Goal: Use online tool/utility: Utilize a website feature to perform a specific function

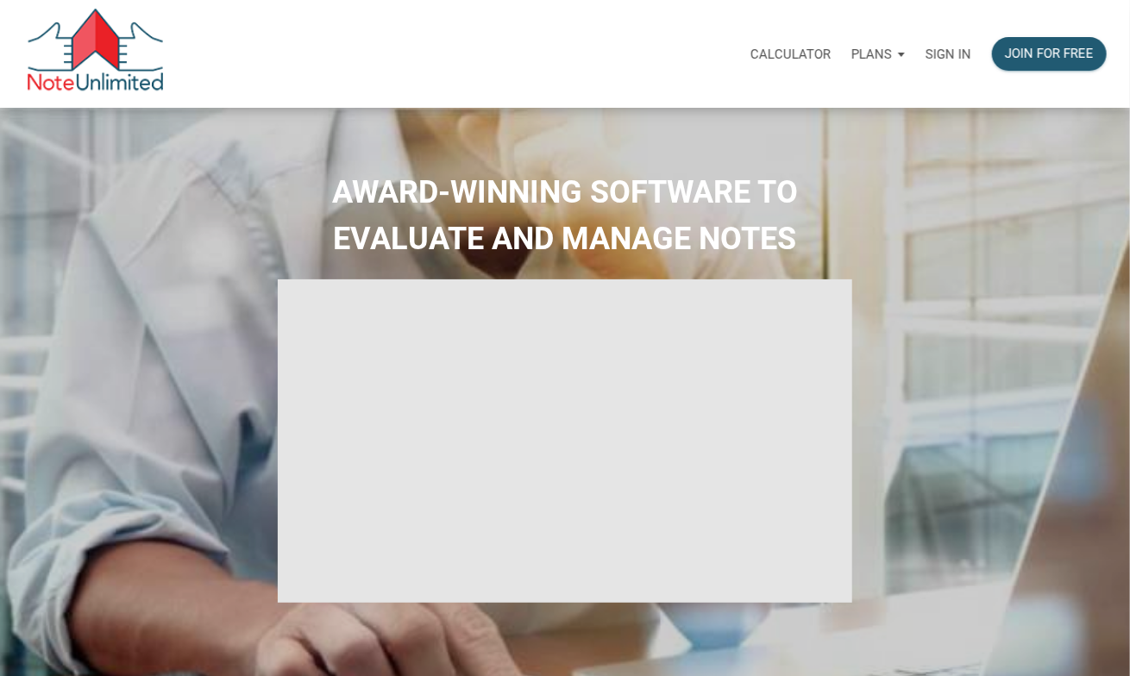
select select
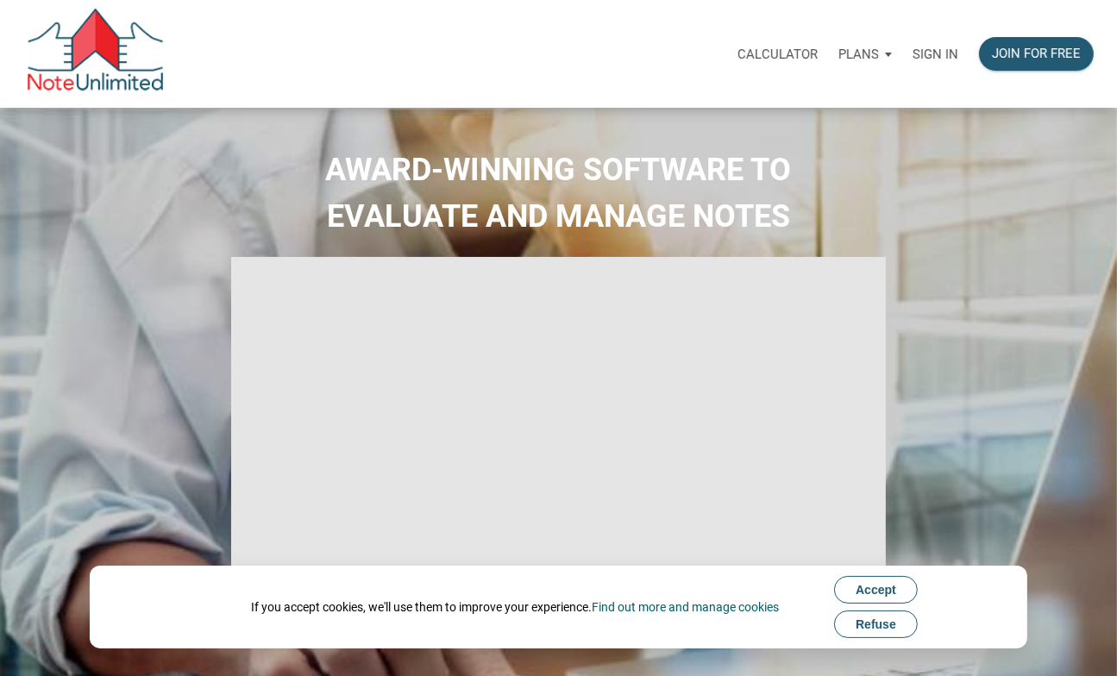
type input "Introduction to new features"
select select
click at [941, 51] on p "Sign in" at bounding box center [936, 55] width 46 height 16
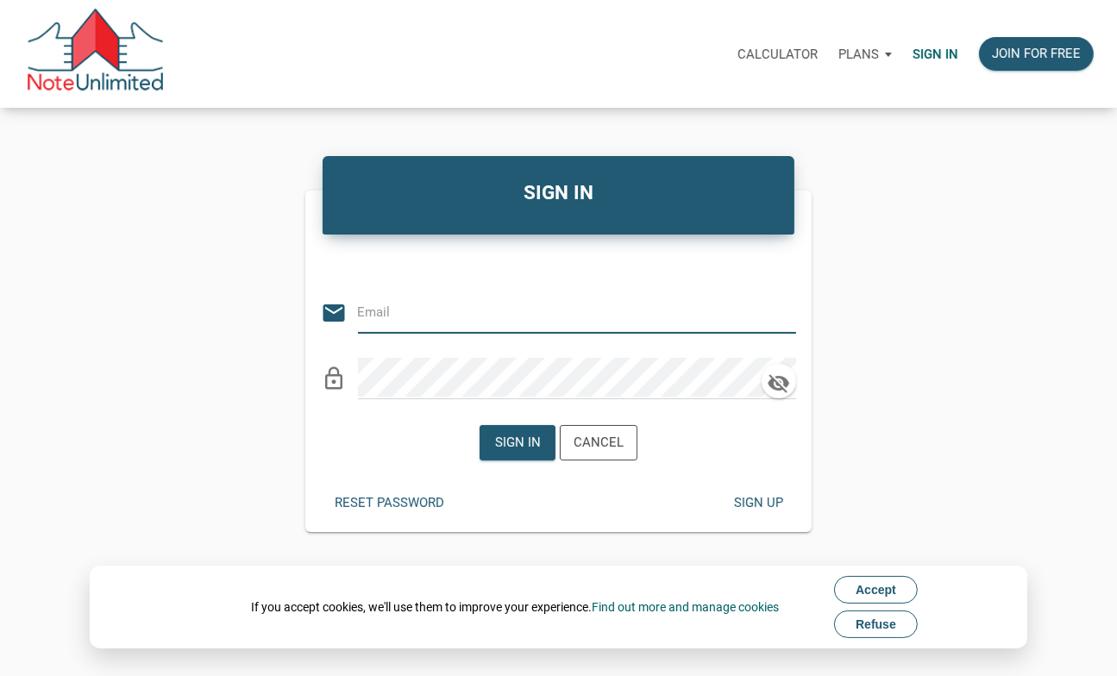
click at [453, 309] on input "email" at bounding box center [564, 311] width 412 height 39
type input "[EMAIL_ADDRESS][DOMAIN_NAME]"
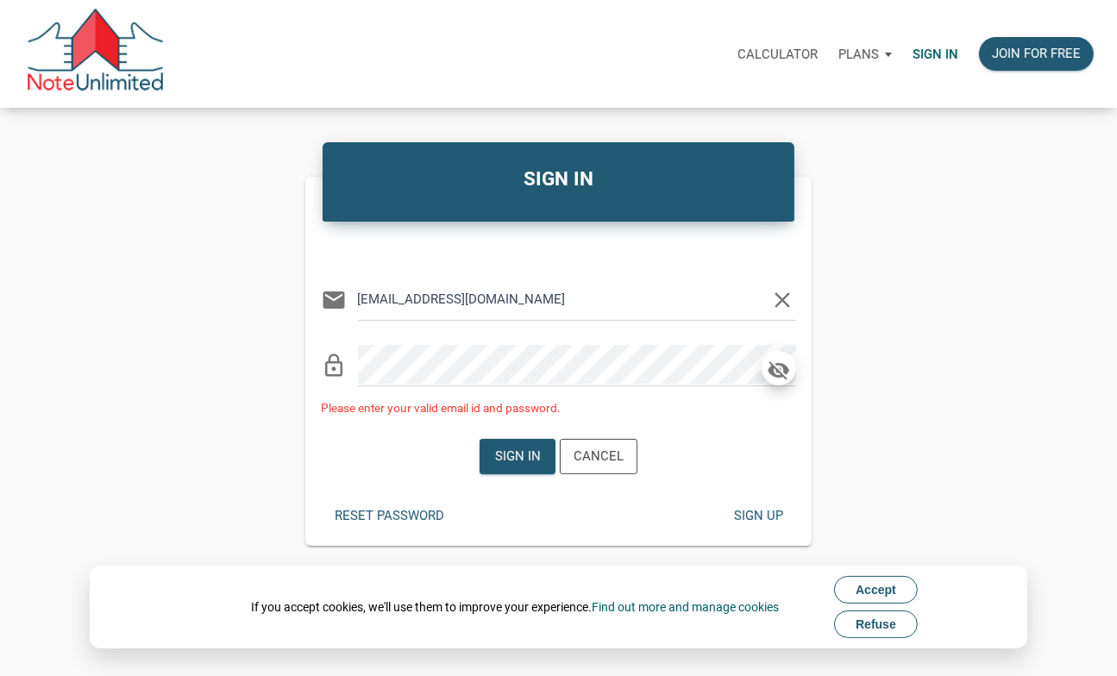
click at [766, 369] on icon "button" at bounding box center [779, 370] width 26 height 24
click at [415, 464] on div "Sign in Cancel" at bounding box center [558, 456] width 507 height 61
click at [504, 465] on div "Sign in" at bounding box center [518, 457] width 46 height 20
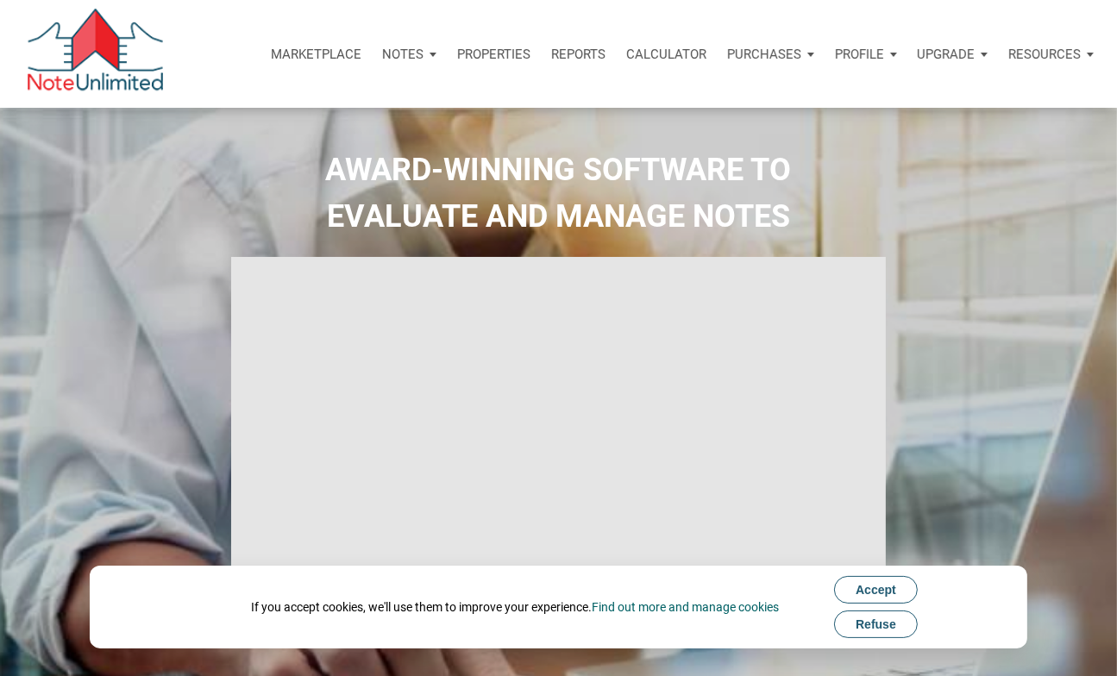
type input "Introduction to new features"
select select
click at [680, 54] on p "Calculator" at bounding box center [666, 55] width 80 height 16
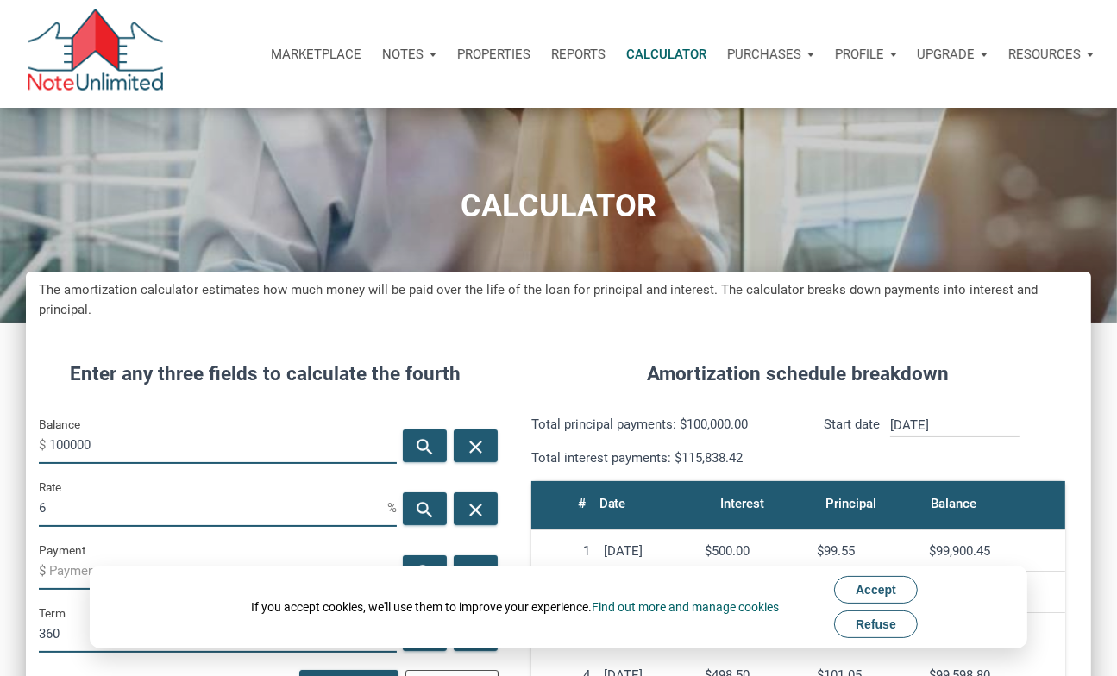
scroll to position [832, 1065]
click at [110, 438] on input "100000" at bounding box center [223, 444] width 348 height 39
type input "450000"
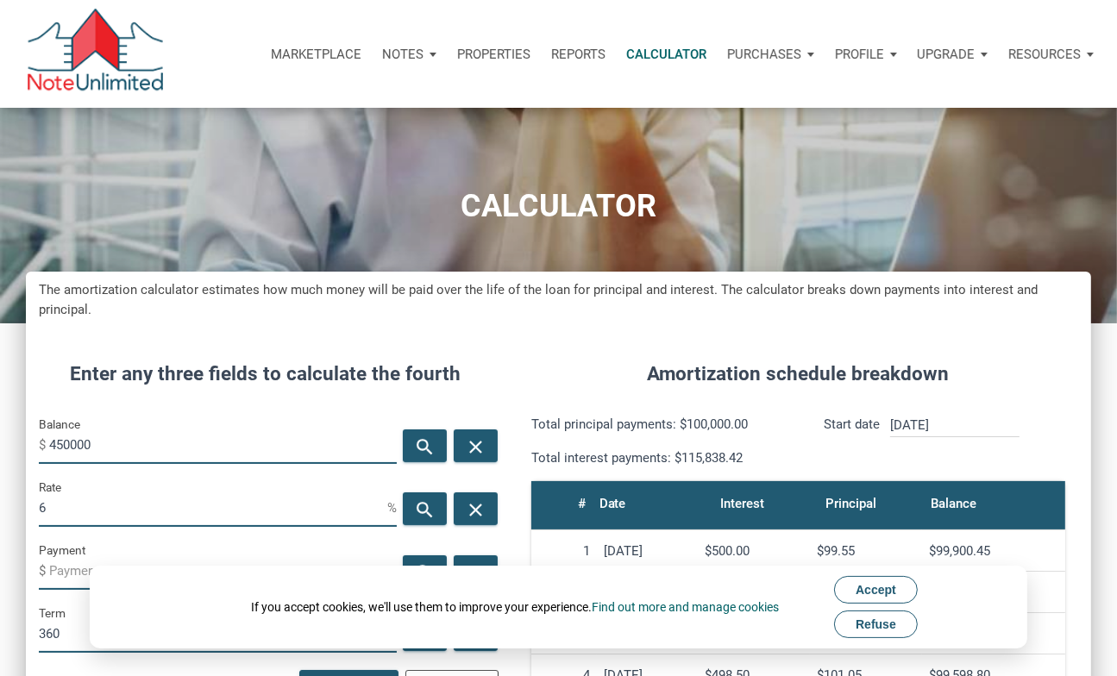
click at [49, 510] on input "6" at bounding box center [213, 507] width 349 height 39
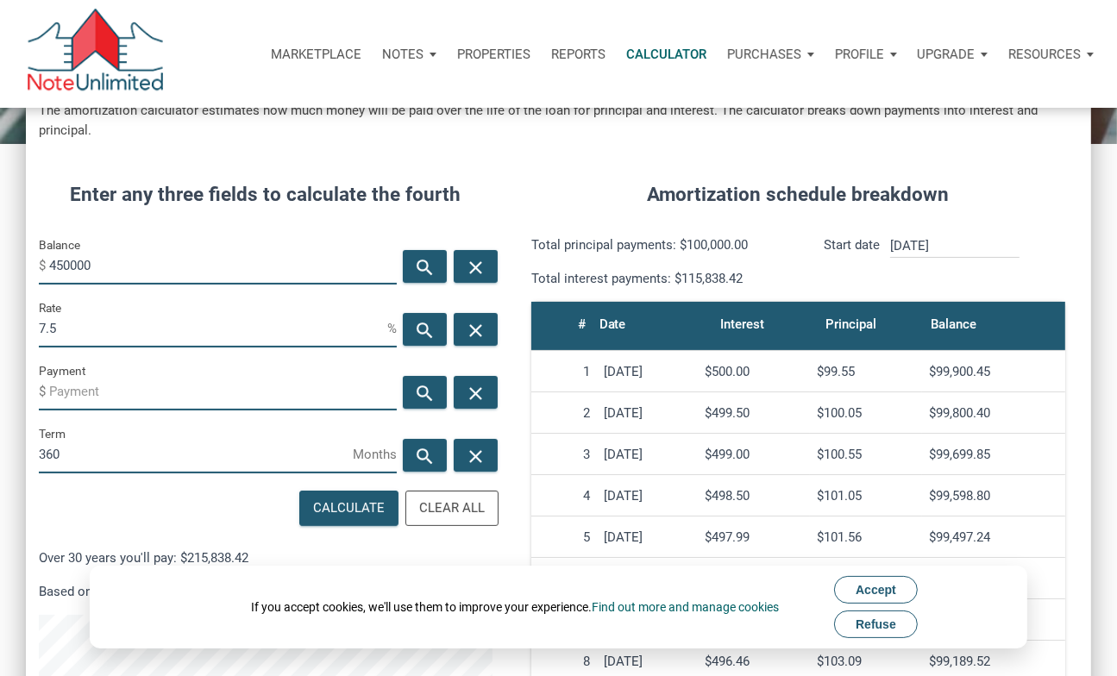
scroll to position [182, 0]
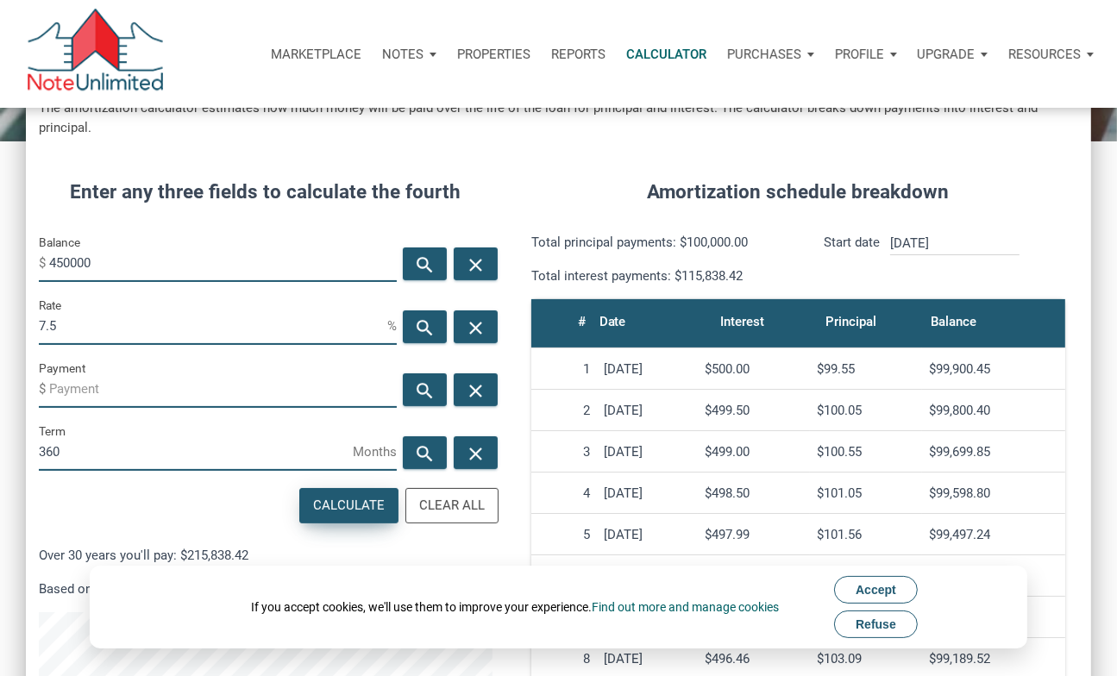
type input "7.5"
click at [336, 507] on div "Calculate" at bounding box center [349, 506] width 72 height 20
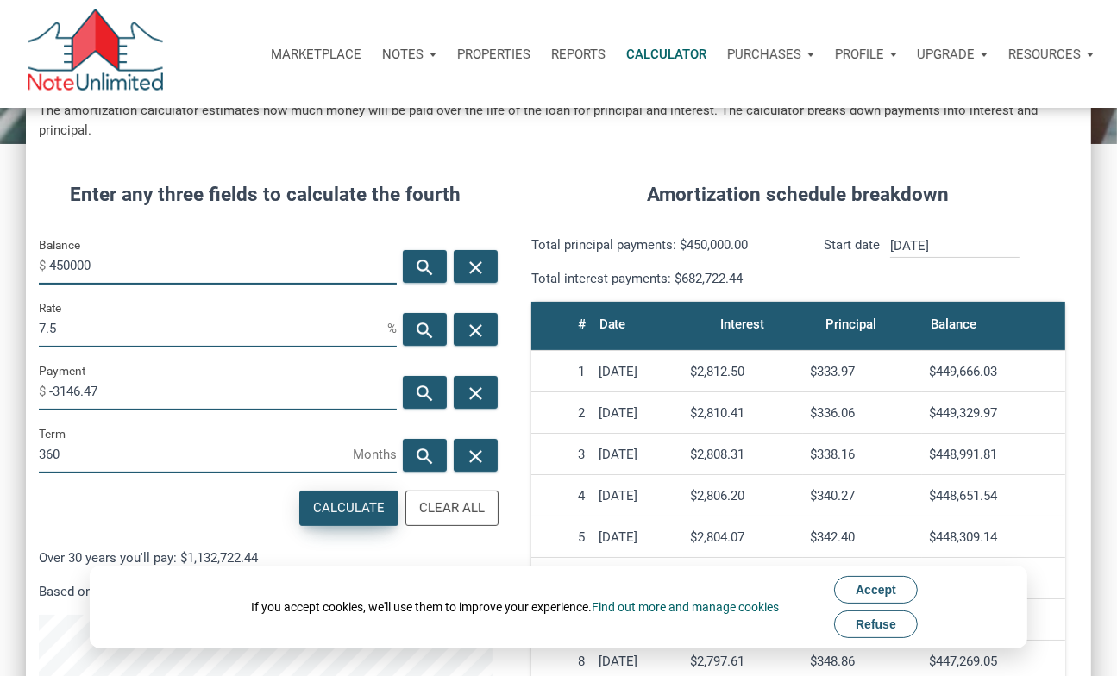
scroll to position [179, 0]
click at [116, 395] on input "-3146.47" at bounding box center [223, 391] width 348 height 39
type input "-"
click at [66, 317] on input "7.5" at bounding box center [213, 328] width 349 height 39
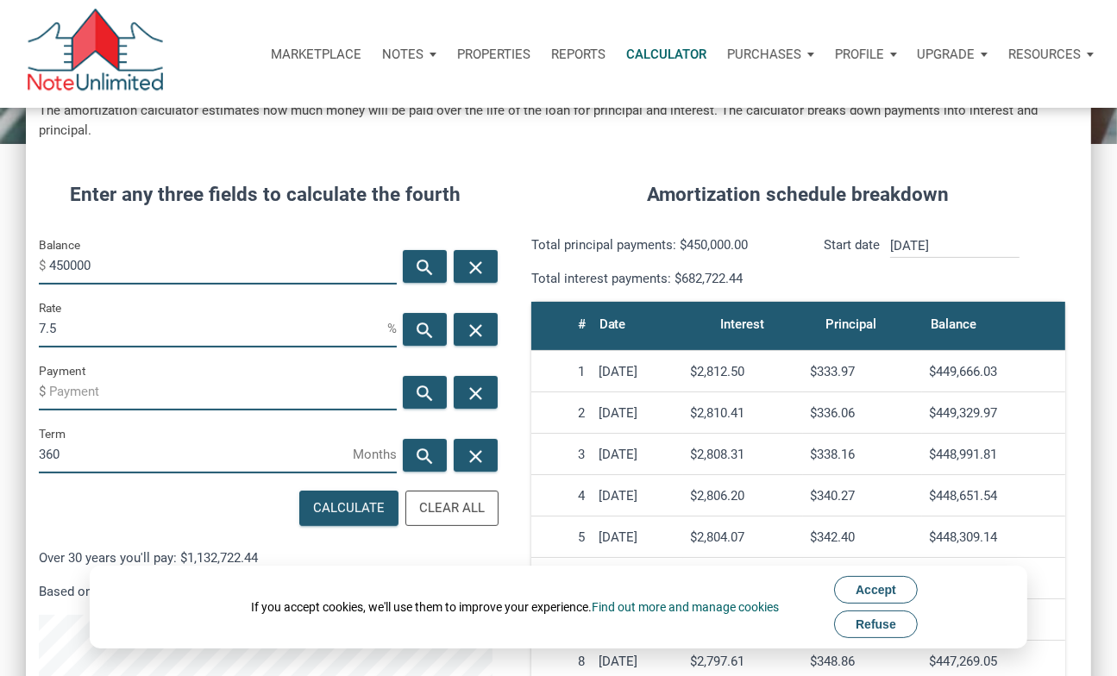
click at [66, 317] on input "7.5" at bounding box center [213, 328] width 349 height 39
type input "6.3"
click at [99, 268] on input "450000" at bounding box center [223, 265] width 348 height 39
type input "443000"
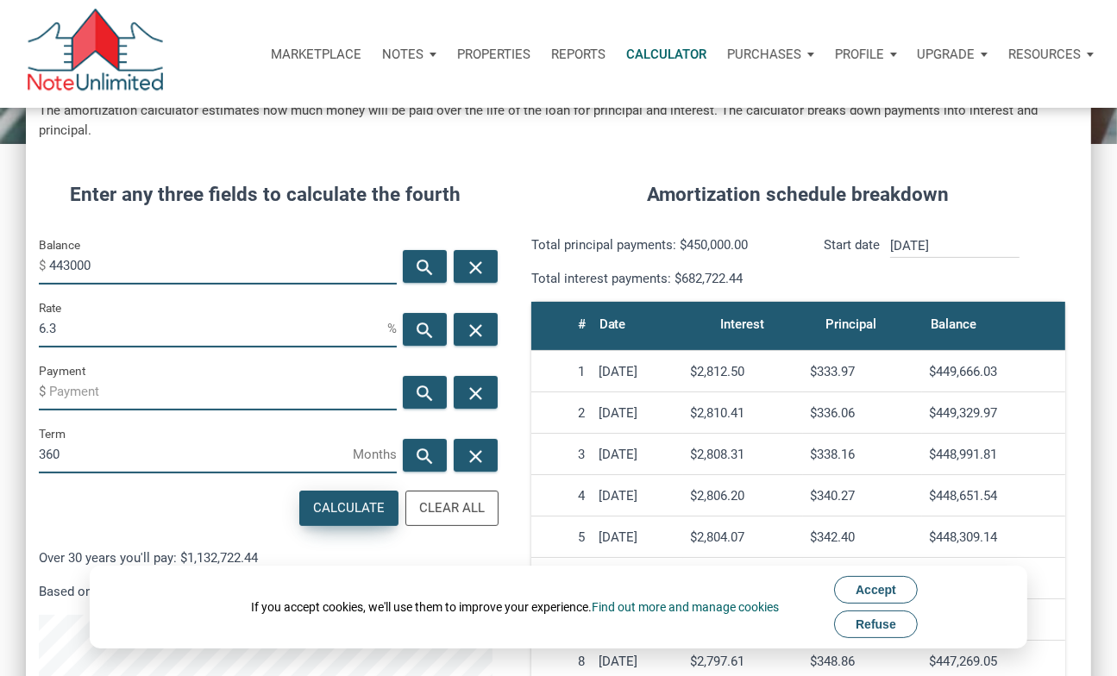
click at [332, 502] on div "Calculate" at bounding box center [349, 509] width 72 height 20
type input "-2742.05"
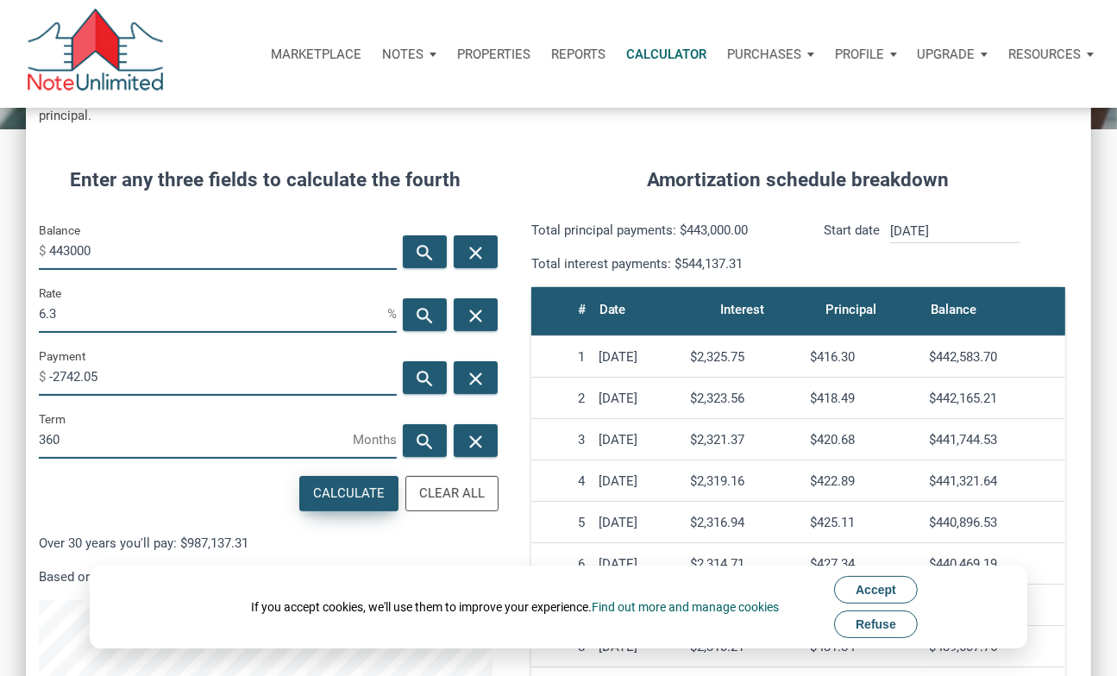
scroll to position [0, 0]
